Goal: Task Accomplishment & Management: Understand process/instructions

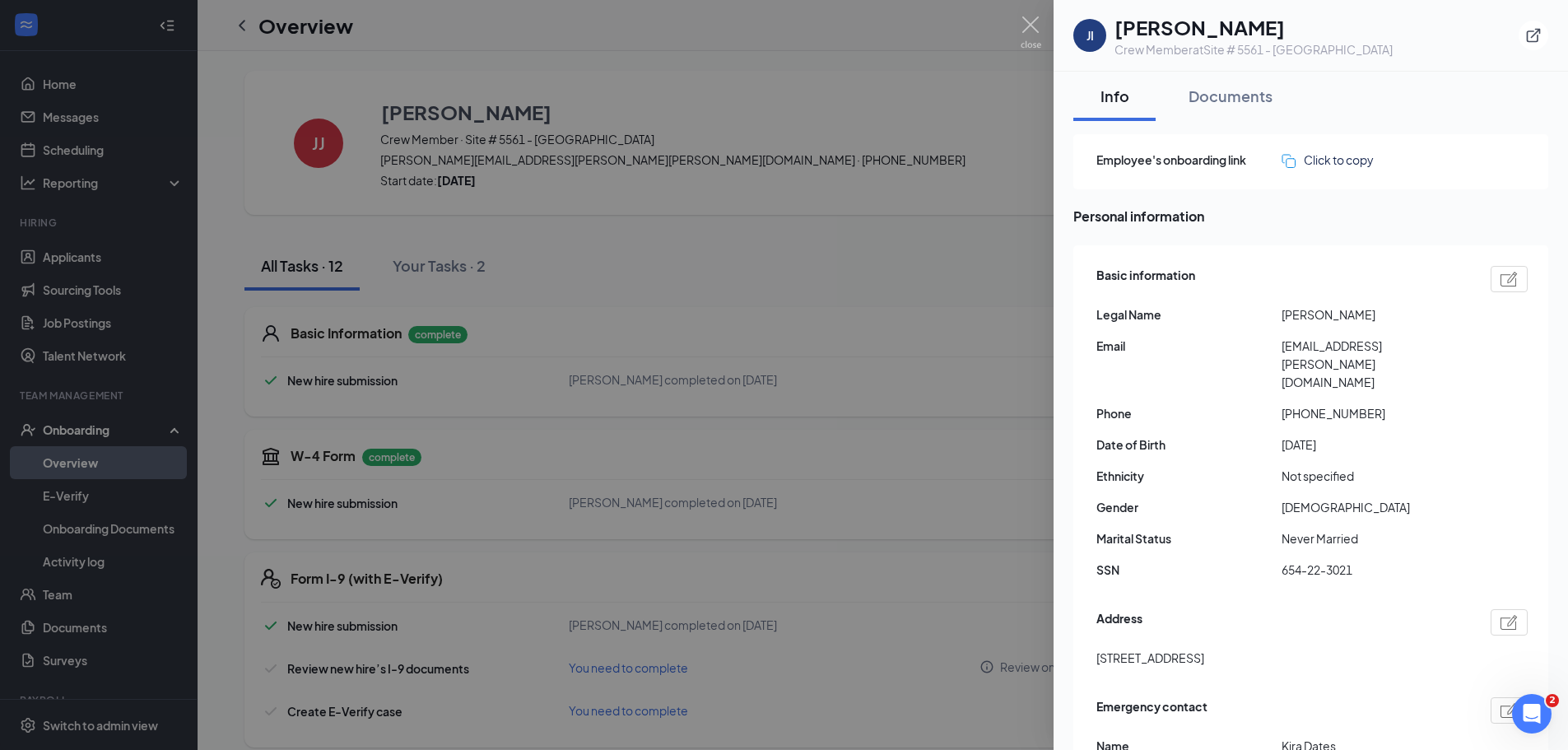
scroll to position [82, 0]
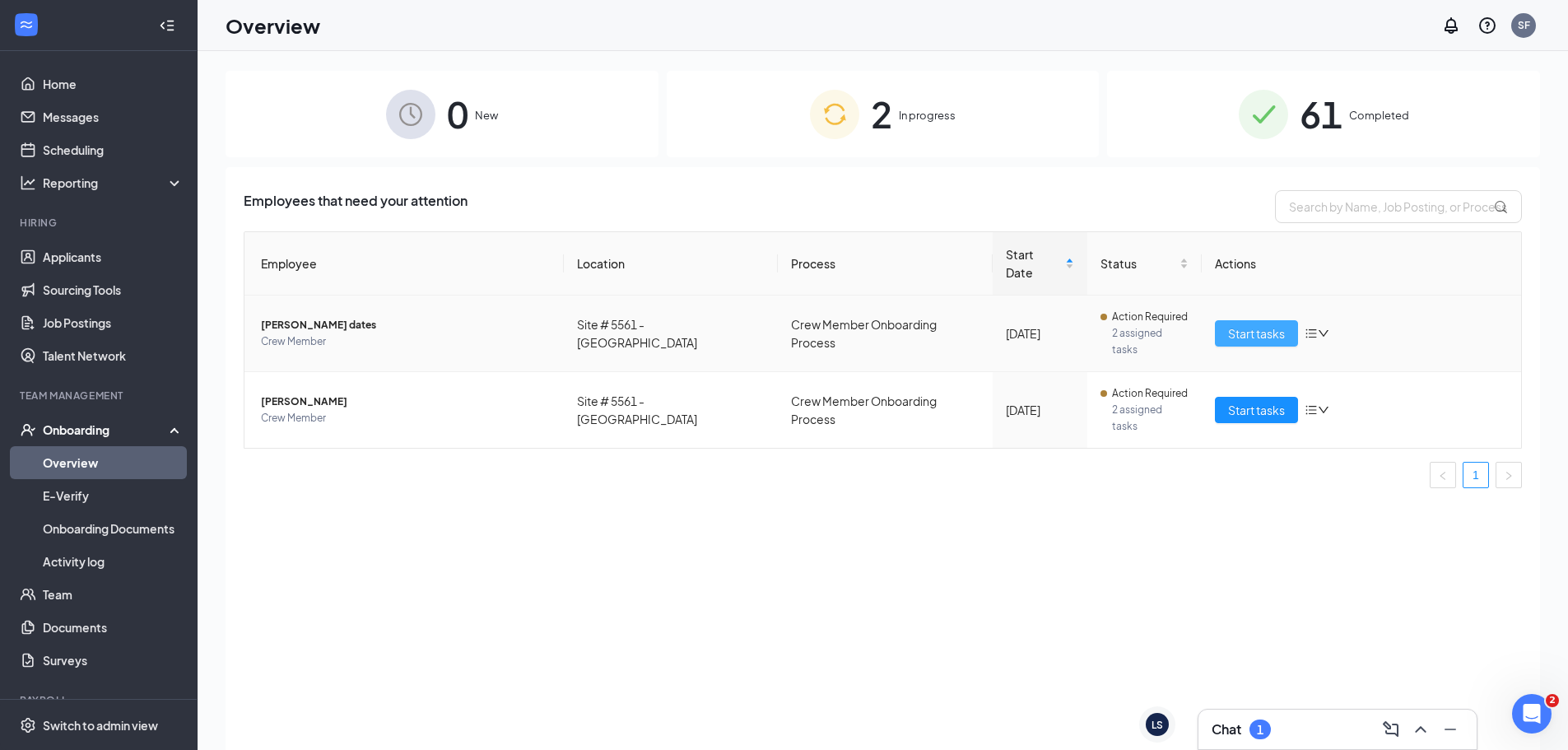
click at [1256, 325] on span "Start tasks" at bounding box center [1256, 334] width 57 height 18
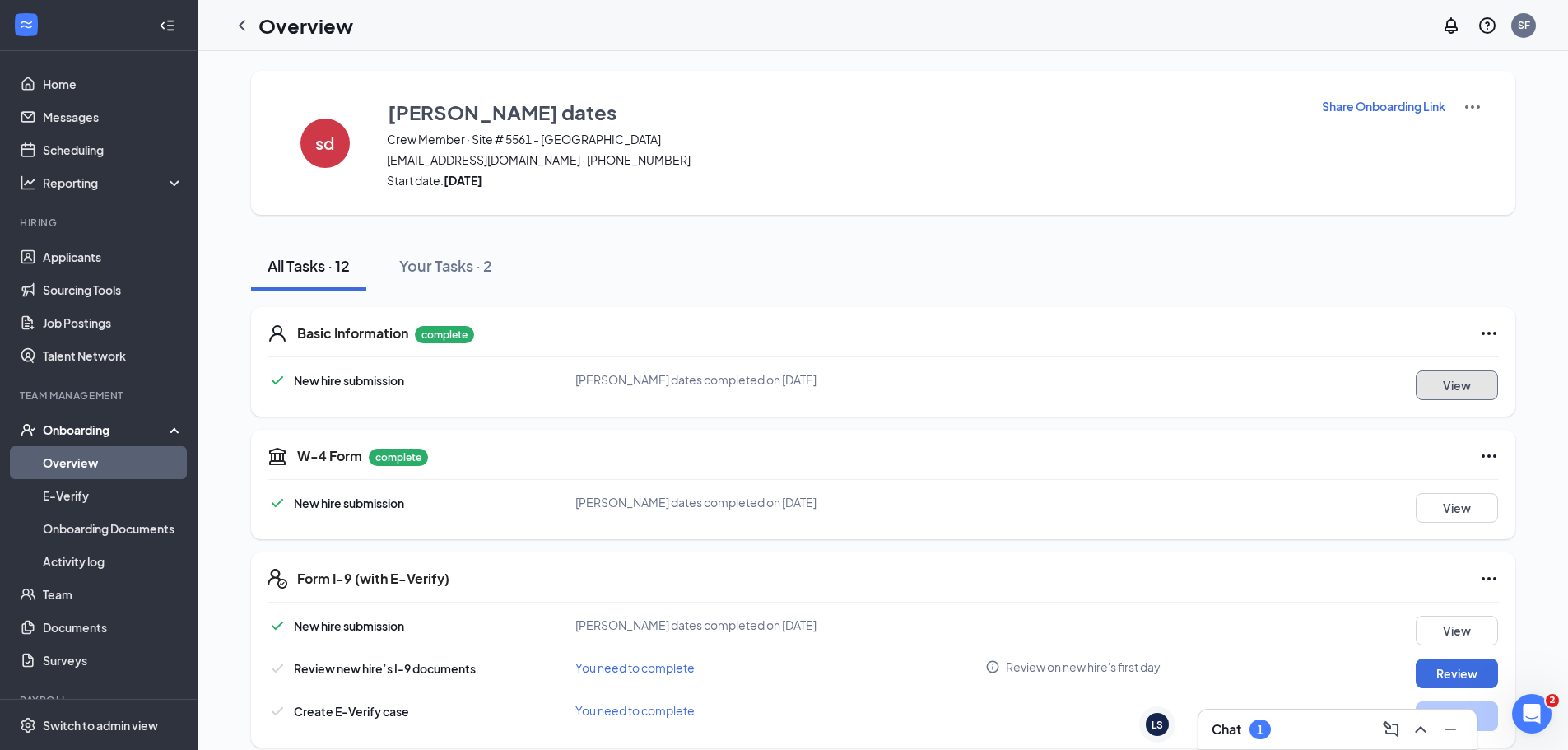
click at [1453, 382] on button "View" at bounding box center [1456, 385] width 82 height 30
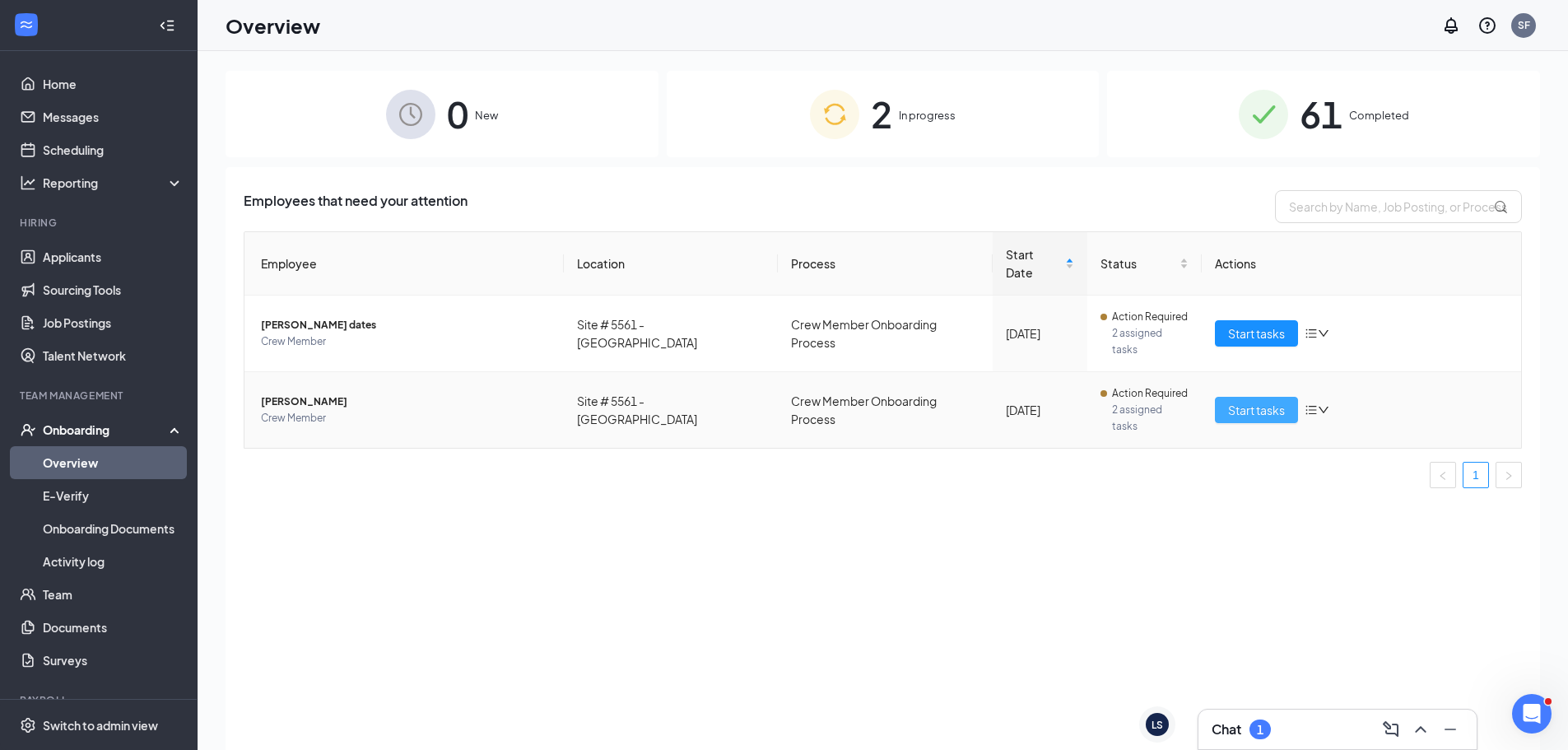
click at [1275, 401] on span "Start tasks" at bounding box center [1256, 410] width 57 height 18
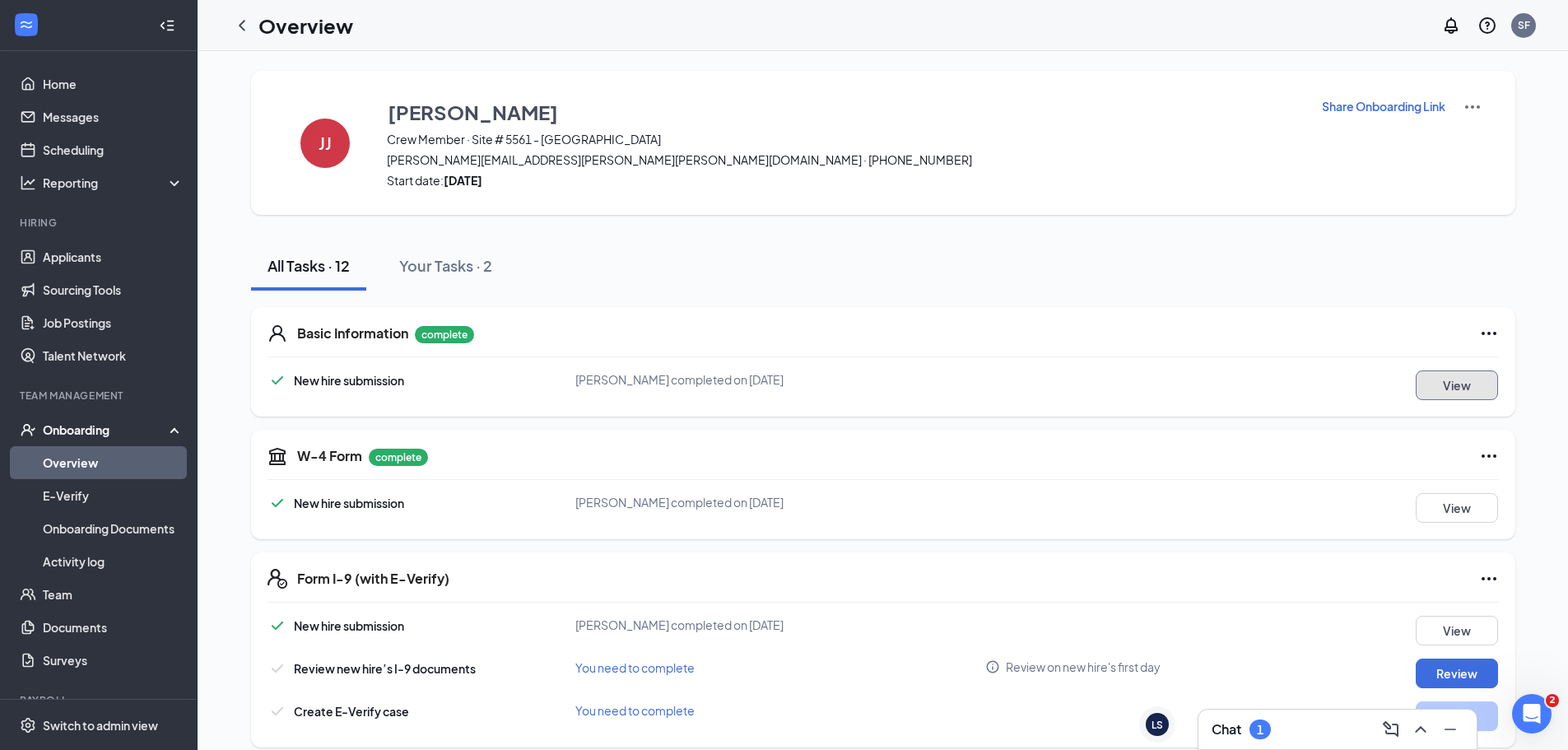
click at [1432, 379] on button "View" at bounding box center [1456, 385] width 82 height 30
